Goal: Transaction & Acquisition: Obtain resource

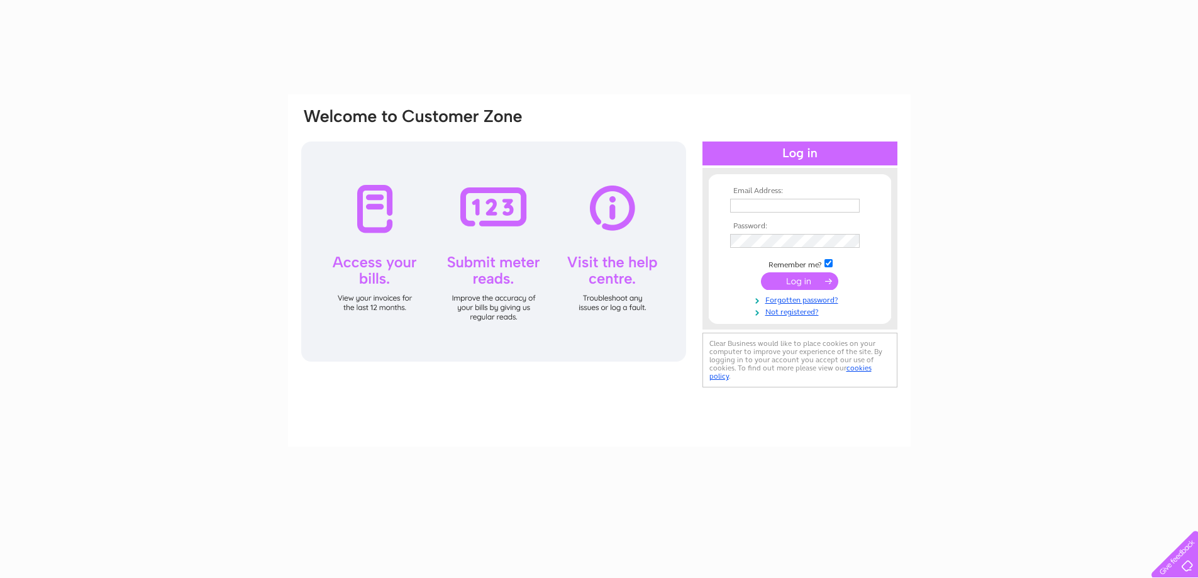
type input "julie@creweindustrial.co.uk"
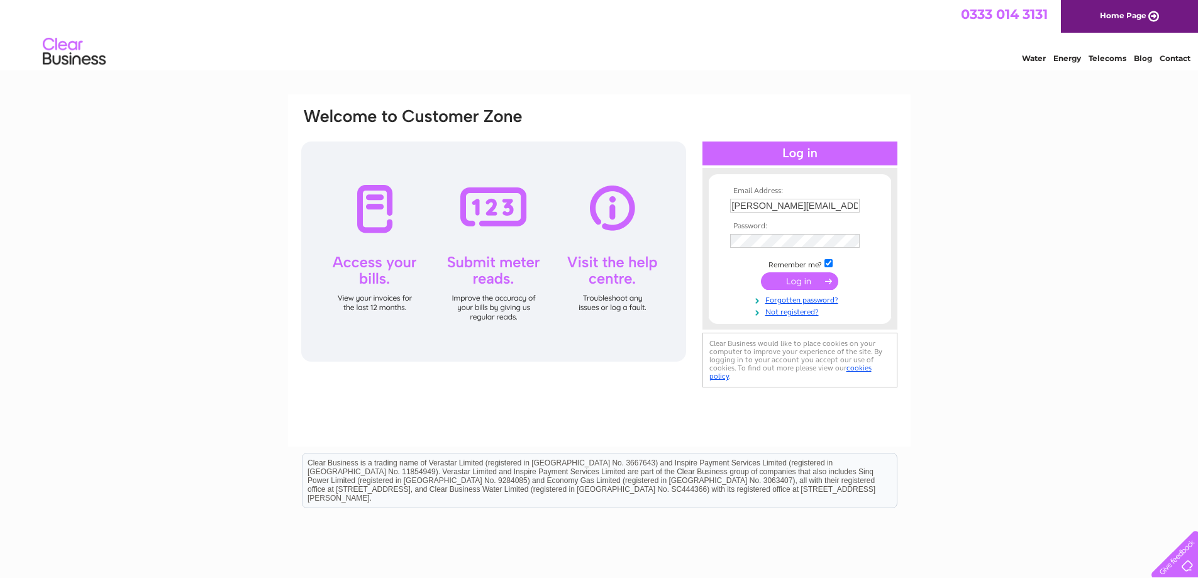
click at [801, 278] on input "submit" at bounding box center [799, 281] width 77 height 18
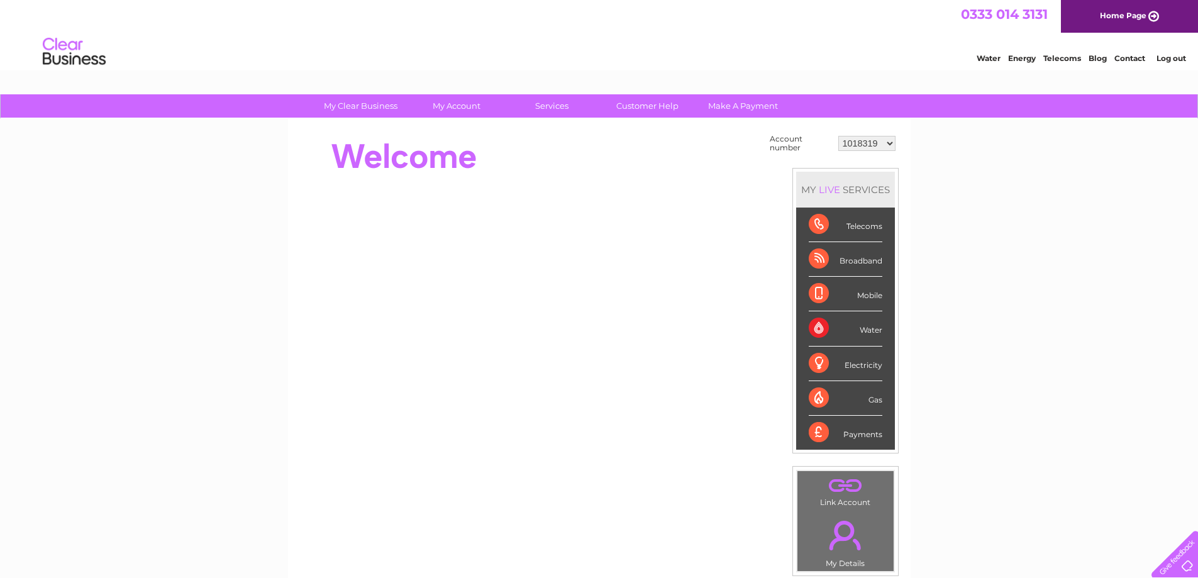
click at [871, 334] on div "Water" at bounding box center [846, 328] width 74 height 35
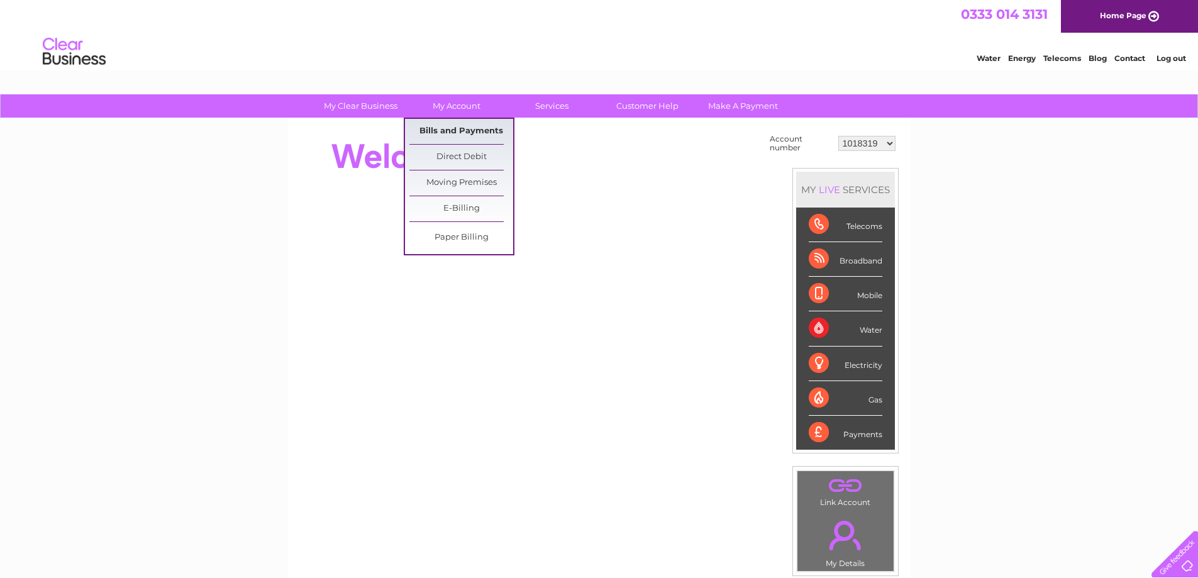
click at [458, 128] on link "Bills and Payments" at bounding box center [461, 131] width 104 height 25
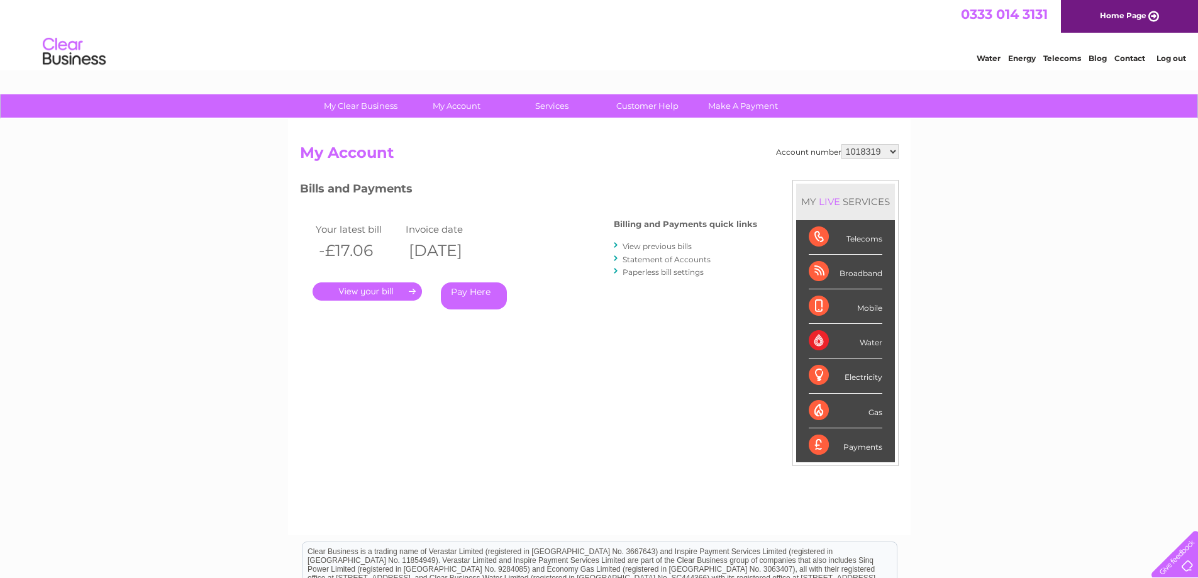
click at [880, 159] on h2 "My Account" at bounding box center [599, 156] width 599 height 24
click at [880, 154] on select "1018319 1018346 1045666 1050345 30282824" at bounding box center [869, 151] width 57 height 15
select select "1018346"
click at [841, 144] on select "1018319 1018346 1045666 1050345 30282824" at bounding box center [869, 151] width 57 height 15
click at [884, 154] on select "1018319 1018346 1045666 1050345 30282824" at bounding box center [869, 151] width 57 height 15
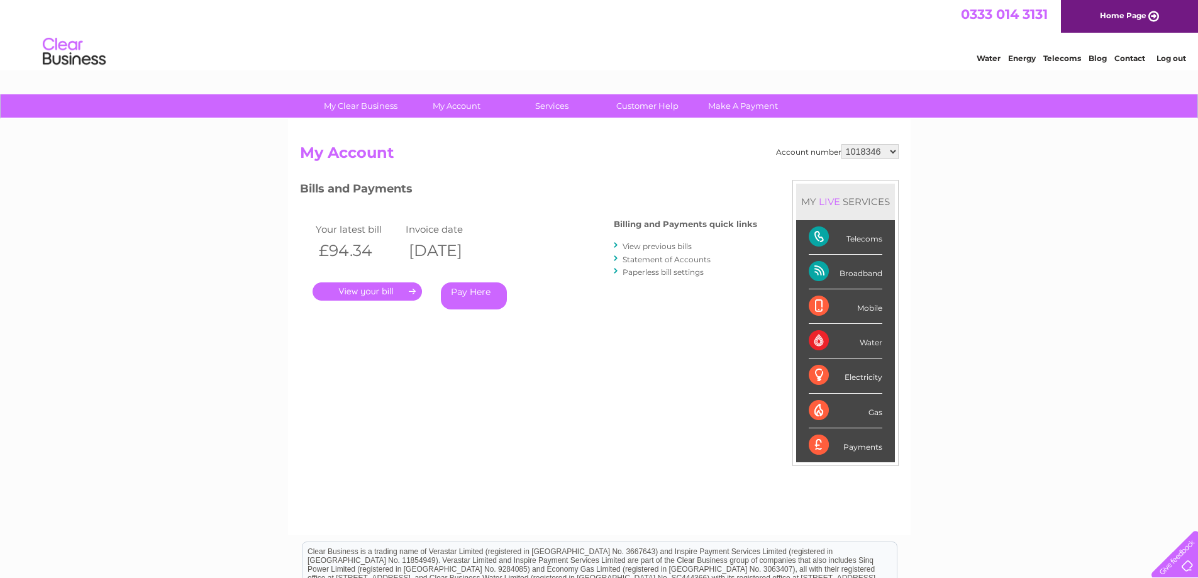
select select "1045666"
click at [841, 144] on select "1018319 1018346 1045666 1050345 30282824" at bounding box center [869, 151] width 57 height 15
click at [886, 152] on select "1018319 1018346 1045666 1050345 30282824" at bounding box center [869, 151] width 57 height 15
select select "1050345"
click at [841, 144] on select "1018319 1018346 1045666 1050345 30282824" at bounding box center [869, 151] width 57 height 15
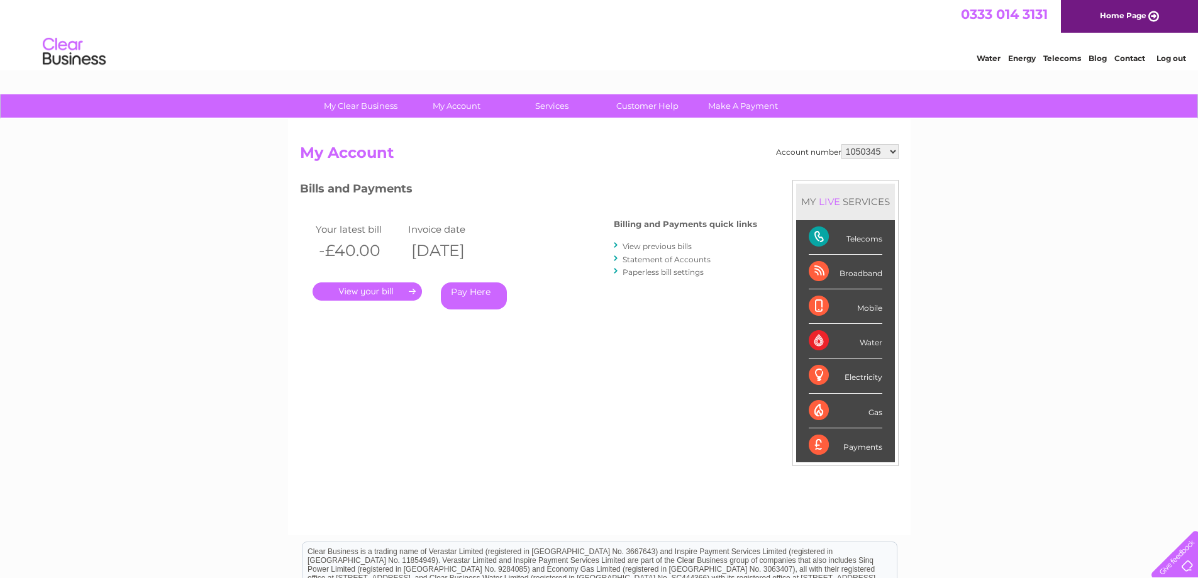
drag, startPoint x: 894, startPoint y: 155, endPoint x: 888, endPoint y: 158, distance: 7.0
click at [894, 155] on select "1018319 1018346 1045666 1050345 30282824" at bounding box center [869, 151] width 57 height 15
select select "30282824"
click at [841, 144] on select "1018319 1018346 1045666 1050345 30282824" at bounding box center [869, 151] width 57 height 15
click at [403, 295] on link "." at bounding box center [367, 291] width 109 height 18
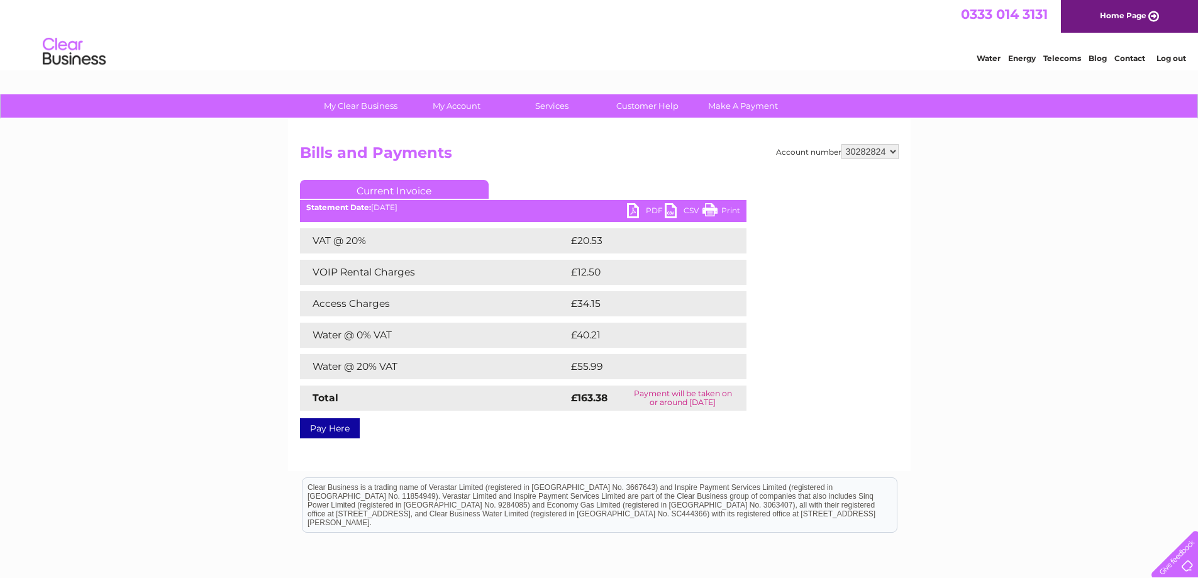
click at [641, 216] on link "PDF" at bounding box center [646, 212] width 38 height 18
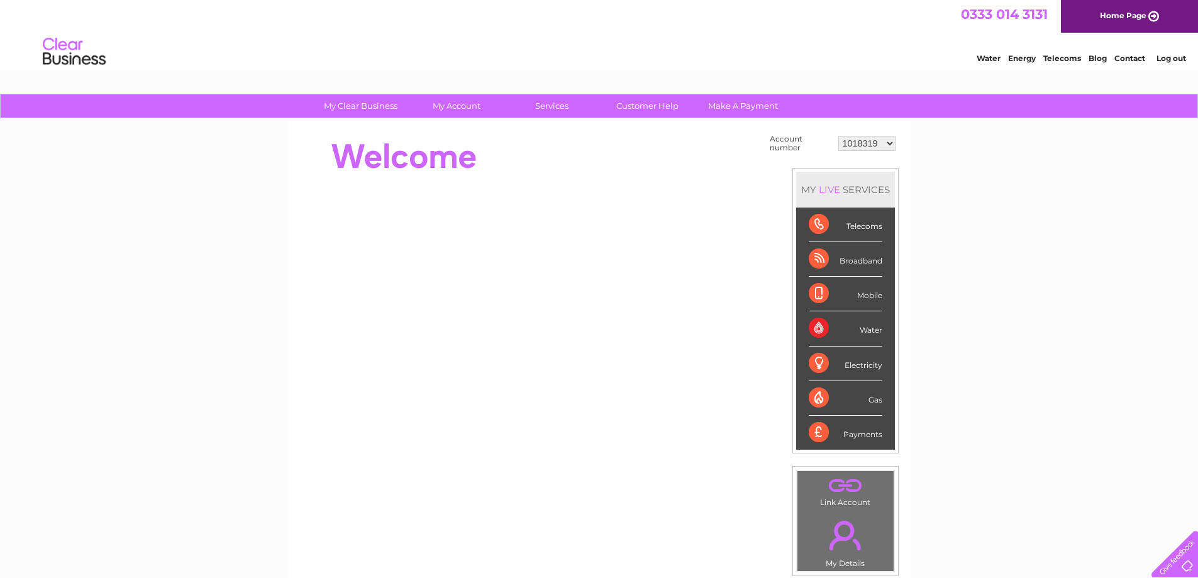
click at [890, 144] on select "1018319 1018346 1045666 1050345 30282824" at bounding box center [866, 143] width 57 height 15
select select "1018346"
click at [838, 136] on select "1018319 1018346 1045666 1050345 30282824" at bounding box center [866, 143] width 57 height 15
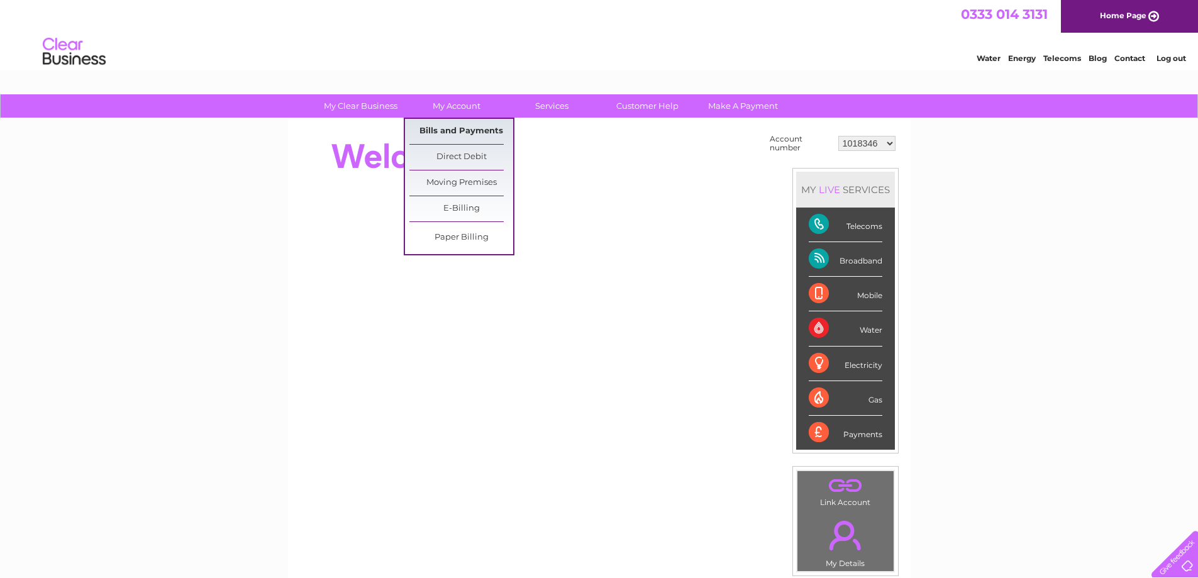
click at [454, 132] on link "Bills and Payments" at bounding box center [461, 131] width 104 height 25
click at [460, 131] on link "Bills and Payments" at bounding box center [461, 131] width 104 height 25
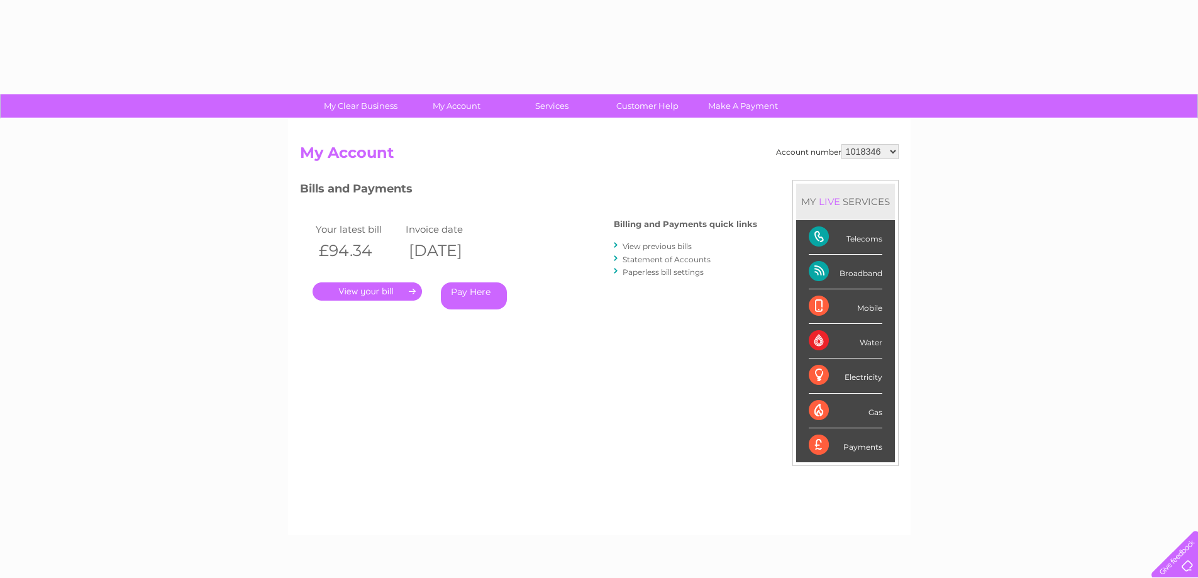
click at [391, 287] on link "." at bounding box center [367, 291] width 109 height 18
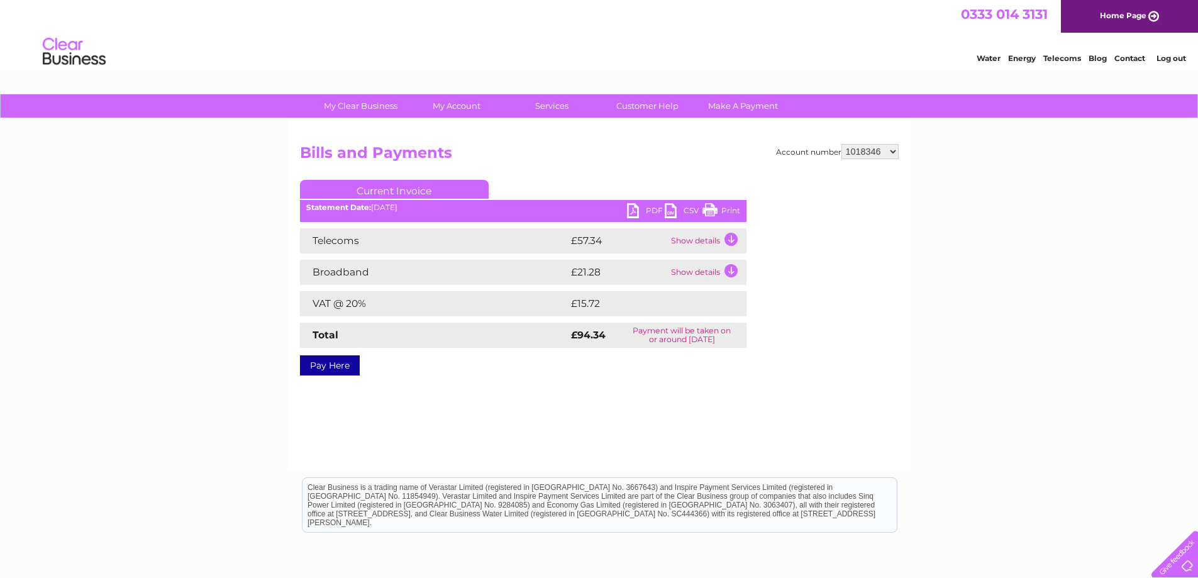
click at [630, 208] on link "PDF" at bounding box center [646, 212] width 38 height 18
